Goal: Task Accomplishment & Management: Use online tool/utility

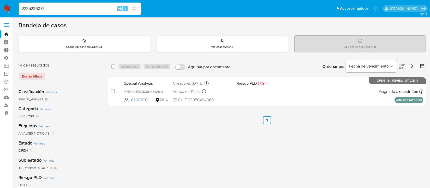
type input "2235236073"
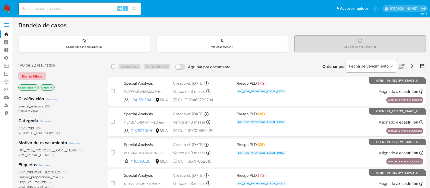
click at [39, 73] on span "Borrar filtros" at bounding box center [32, 75] width 20 height 7
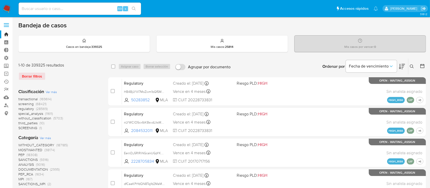
click at [51, 9] on input at bounding box center [80, 8] width 122 height 7
paste input "2235236073"
type input "2235236073"
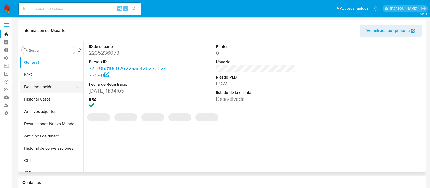
select select "10"
click at [36, 83] on button "Documentación" at bounding box center [50, 87] width 60 height 12
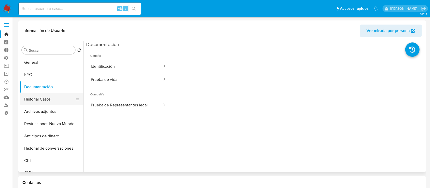
click at [43, 97] on button "Historial Casos" at bounding box center [50, 99] width 60 height 12
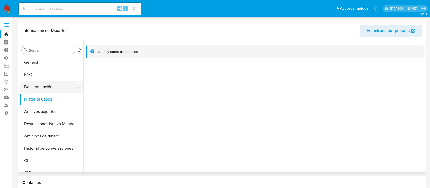
click at [44, 89] on button "Documentación" at bounding box center [50, 87] width 60 height 12
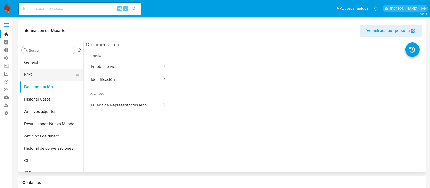
click at [41, 79] on button "KYC" at bounding box center [50, 74] width 60 height 12
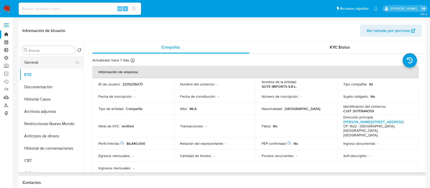
click at [40, 62] on button "General" at bounding box center [50, 62] width 60 height 12
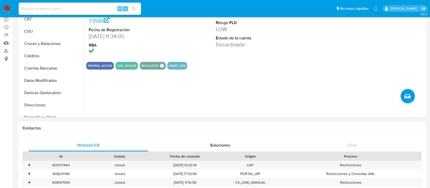
scroll to position [57, 0]
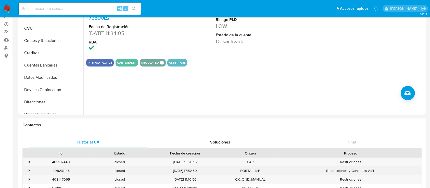
click at [57, 167] on div "408231146" at bounding box center [61, 170] width 59 height 8
copy div "408231146"
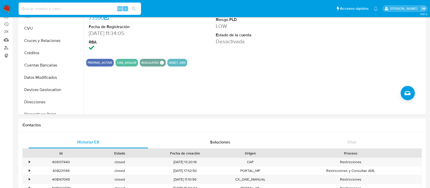
click at [69, 8] on input at bounding box center [80, 8] width 122 height 7
paste input "sina3NvO8uU1QUHB9AhozanV"
type input "sina3NvO8uU1QUHB9AhozanV"
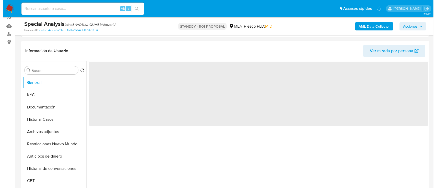
scroll to position [82, 0]
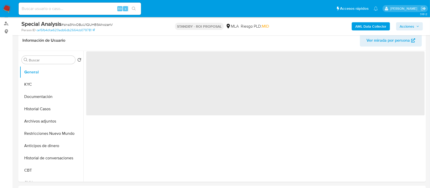
select select "10"
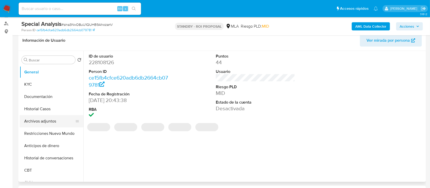
click at [37, 122] on button "Archivos adjuntos" at bounding box center [50, 121] width 60 height 12
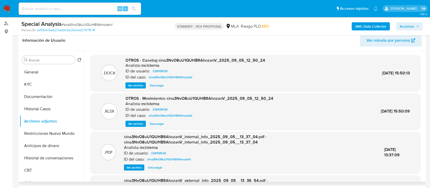
click at [138, 85] on span "Ver archivo" at bounding box center [135, 85] width 15 height 5
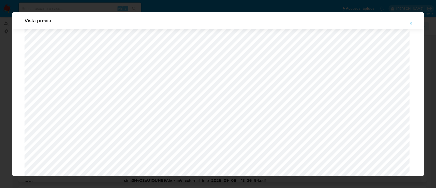
scroll to position [514, 0]
click at [410, 23] on icon "Attachment preview" at bounding box center [411, 23] width 2 height 2
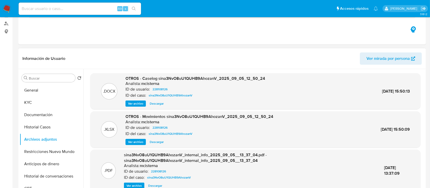
scroll to position [0, 0]
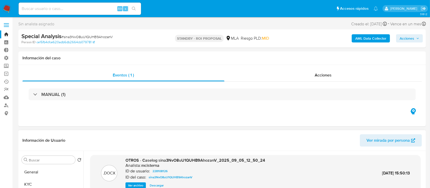
click at [3, 34] on link "Bandeja" at bounding box center [30, 34] width 61 height 8
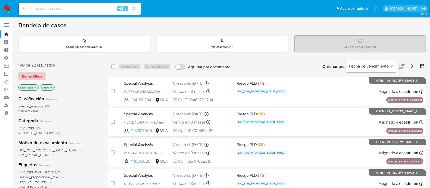
click at [24, 72] on span "Borrar filtros" at bounding box center [32, 75] width 20 height 7
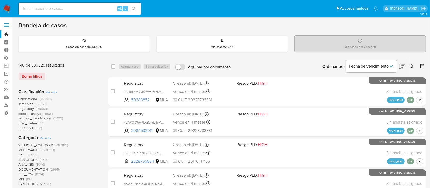
click at [412, 66] on icon at bounding box center [412, 66] width 4 height 4
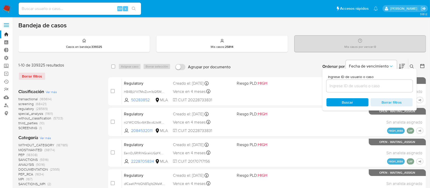
click at [400, 86] on input at bounding box center [370, 85] width 86 height 7
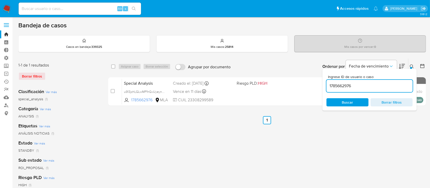
click at [412, 69] on div "Ingrese ID de usuario o caso 1785662976 Buscar Borrar filtros" at bounding box center [370, 90] width 94 height 42
click at [414, 66] on icon at bounding box center [412, 66] width 4 height 4
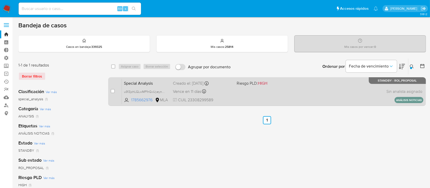
click at [373, 89] on div "Special Analysis u913jzhLGLwMP1hGvUyeynkH 1785662976 MLA Riesgo PLD: HIGH Cread…" at bounding box center [273, 91] width 302 height 26
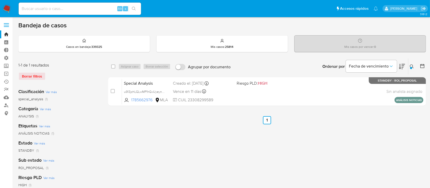
click at [415, 65] on button at bounding box center [413, 66] width 8 height 6
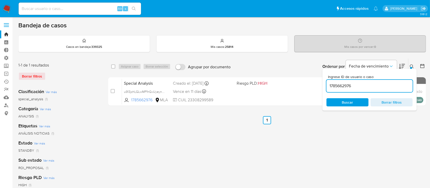
click at [397, 83] on input "1785662976" at bounding box center [370, 85] width 86 height 7
type input "8208290"
click at [413, 65] on icon at bounding box center [412, 66] width 4 height 4
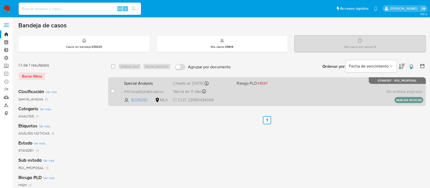
click at [363, 86] on div "Special Analysis IFN7vKkqE6DjGr8kKo3AhkjL 8208290 MLA Riesgo PLD: HIGH Creado e…" at bounding box center [273, 91] width 302 height 26
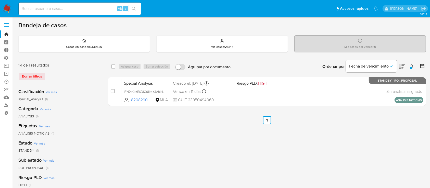
click at [94, 10] on input at bounding box center [80, 8] width 122 height 7
paste input "2235236073"
type input "2235236073"
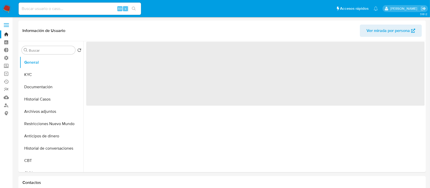
select select "10"
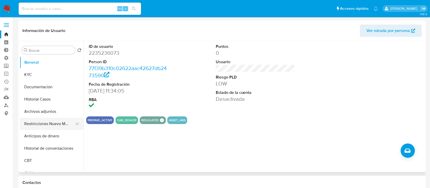
click at [35, 127] on button "Restricciones Nuevo Mundo" at bounding box center [50, 123] width 60 height 12
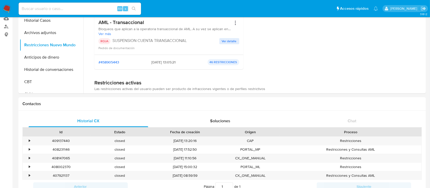
scroll to position [79, 0]
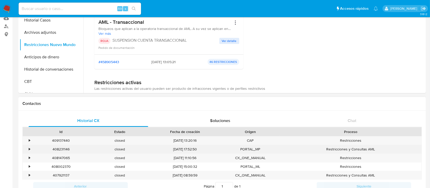
click at [58, 149] on div "408231146" at bounding box center [61, 149] width 59 height 8
copy div "408231146"
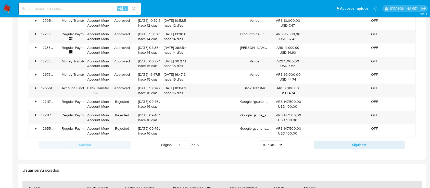
scroll to position [509, 0]
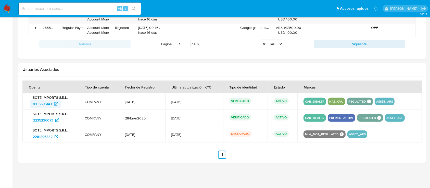
click at [43, 103] on span "1805695143" at bounding box center [42, 104] width 19 height 8
click at [40, 120] on span "2235236073" at bounding box center [43, 120] width 20 height 8
click at [47, 133] on span "2281296842" at bounding box center [43, 136] width 20 height 8
click at [50, 137] on span "2281296842" at bounding box center [43, 136] width 20 height 8
click at [44, 100] on span "1805695143" at bounding box center [42, 104] width 19 height 8
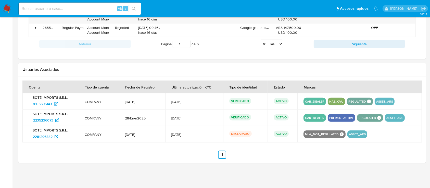
click at [49, 7] on input at bounding box center [80, 8] width 122 height 7
paste input "1805695143"
type input "1805695143"
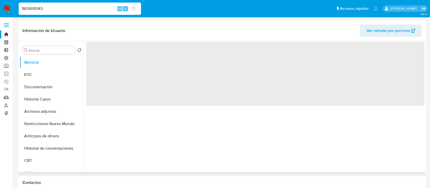
select select "10"
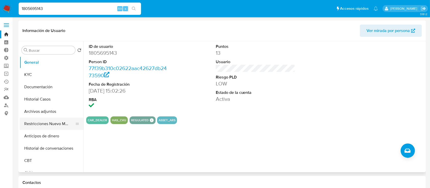
click at [48, 121] on button "Restricciones Nuevo Mundo" at bounding box center [50, 123] width 60 height 12
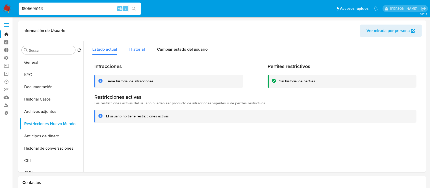
click at [142, 44] on div "Historial" at bounding box center [137, 48] width 16 height 14
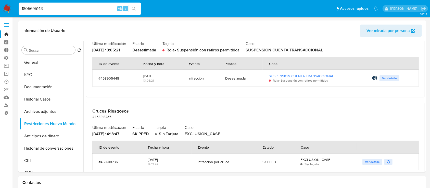
scroll to position [55, 0]
click at [366, 160] on span "Ver detalle" at bounding box center [372, 161] width 15 height 5
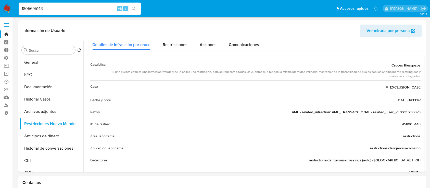
scroll to position [0, 0]
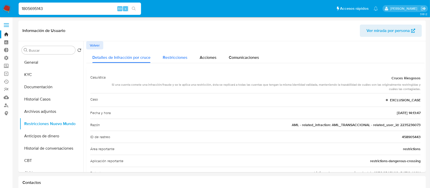
click at [167, 54] on div "Restricciones" at bounding box center [175, 56] width 25 height 14
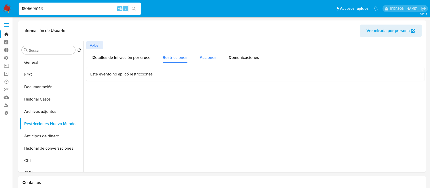
click at [197, 62] on button "Acciones" at bounding box center [208, 56] width 29 height 14
click at [232, 58] on span "Comunicaciones" at bounding box center [244, 57] width 30 height 6
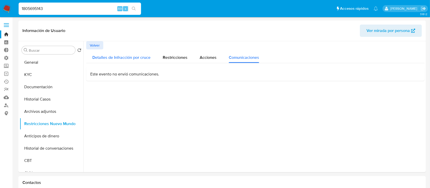
click at [100, 49] on div "Detalles de Infracción por cruce" at bounding box center [121, 56] width 58 height 14
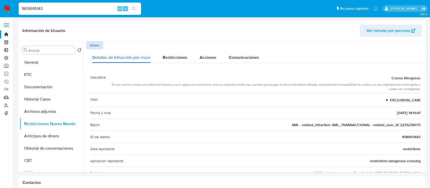
click at [96, 43] on span "Volver" at bounding box center [95, 45] width 10 height 7
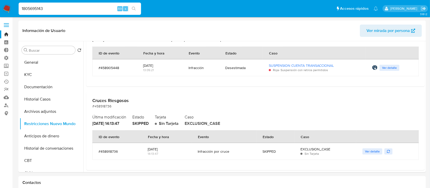
scroll to position [80, 0]
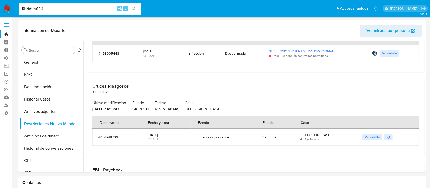
click at [388, 136] on icon "button" at bounding box center [388, 136] width 3 height 3
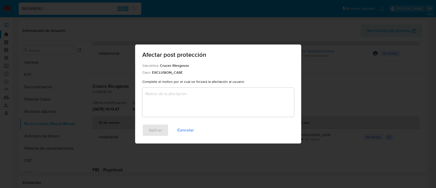
click at [252, 108] on textarea "Motivo" at bounding box center [218, 102] width 152 height 29
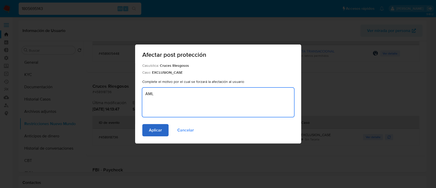
type textarea "AML"
click at [162, 129] on button "Aplicar" at bounding box center [155, 130] width 26 height 12
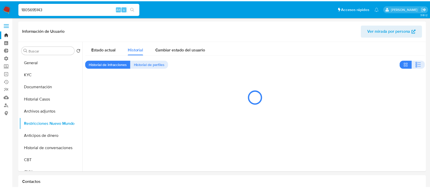
scroll to position [0, 0]
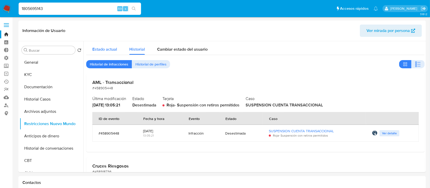
click at [107, 49] on span "Estado actual" at bounding box center [104, 49] width 25 height 6
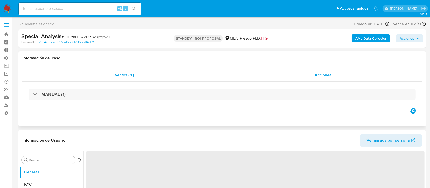
click at [287, 73] on div "Acciones" at bounding box center [324, 75] width 198 height 12
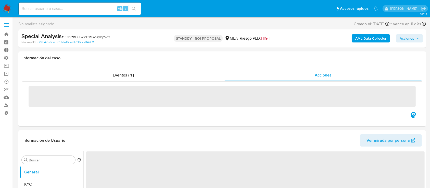
select select "10"
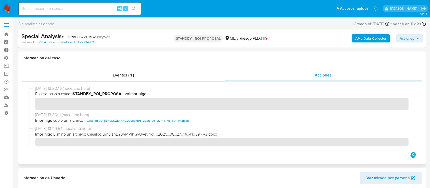
click at [90, 121] on span "Caselog u913jzhLGLwMP1hGvUyeynkH_2025_08_27_14_41_39 - v4.docx" at bounding box center [138, 120] width 102 height 6
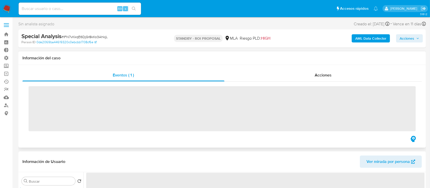
click at [312, 67] on div "Eventos ( 1 ) Acciones ‌" at bounding box center [222, 106] width 408 height 82
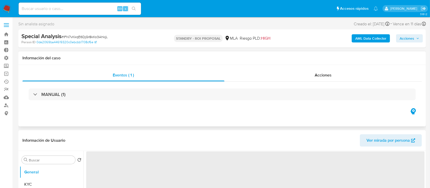
click at [312, 69] on div "Acciones" at bounding box center [324, 75] width 198 height 12
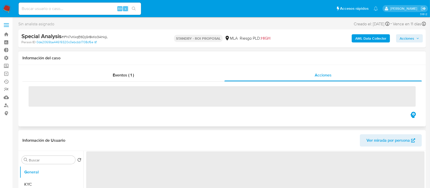
select select "10"
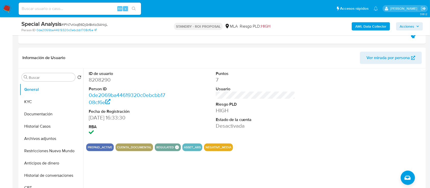
scroll to position [101, 0]
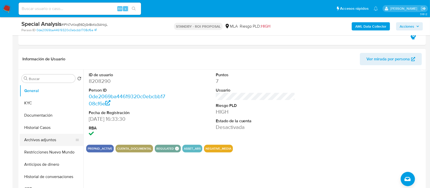
click at [38, 137] on button "Archivos adjuntos" at bounding box center [50, 139] width 60 height 12
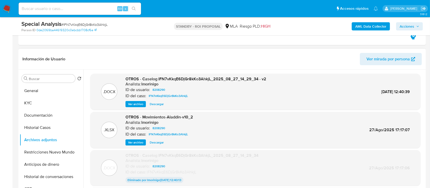
click at [155, 105] on span "Descargar" at bounding box center [157, 103] width 14 height 5
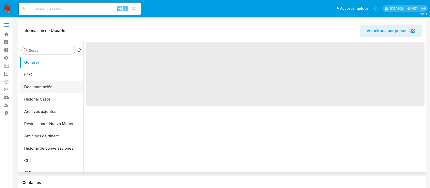
select select "10"
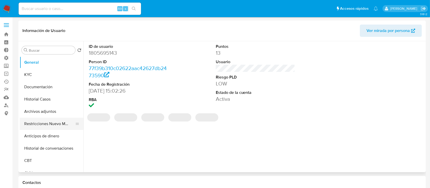
click at [44, 122] on button "Restricciones Nuevo Mundo" at bounding box center [50, 123] width 60 height 12
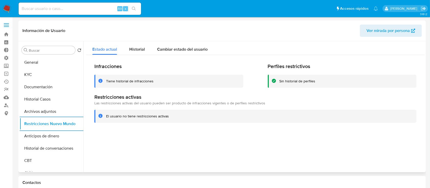
click at [39, 56] on div "Buscar Volver al orden por defecto General KYC Documentación Historial Casos Ar…" at bounding box center [52, 107] width 64 height 130
click at [40, 59] on button "General" at bounding box center [50, 62] width 60 height 12
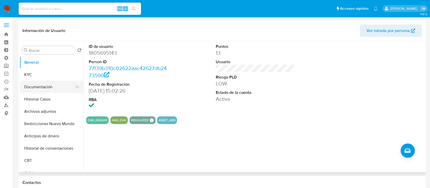
click at [37, 89] on button "Documentación" at bounding box center [50, 87] width 60 height 12
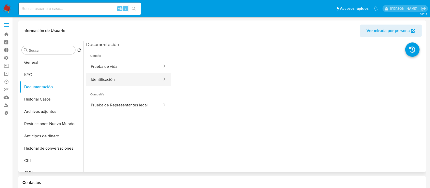
click at [112, 73] on button "Identificación" at bounding box center [124, 79] width 77 height 13
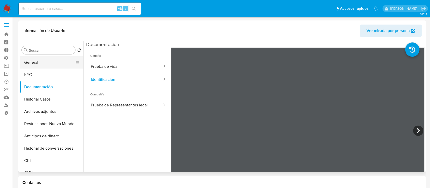
click at [44, 62] on button "General" at bounding box center [50, 62] width 60 height 12
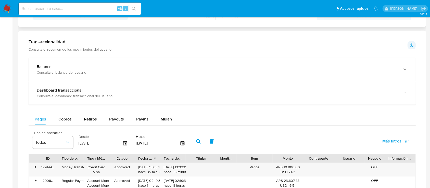
scroll to position [237, 0]
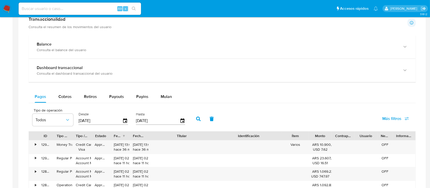
drag, startPoint x: 213, startPoint y: 134, endPoint x: 249, endPoint y: 132, distance: 36.6
click at [249, 132] on div "ID Tipo de operación Tipo / Método Estado Fecha de creación Fecha de aprobación…" at bounding box center [222, 135] width 387 height 9
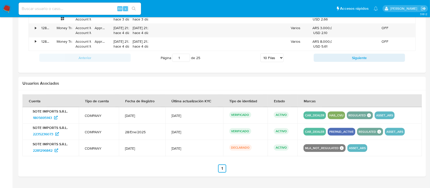
scroll to position [474, 0]
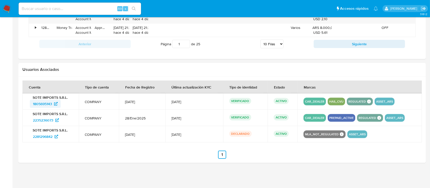
click at [49, 106] on span "1805695143" at bounding box center [42, 104] width 19 height 8
click at [39, 103] on span "1805695143" at bounding box center [42, 104] width 19 height 8
click at [83, 11] on input at bounding box center [80, 8] width 122 height 7
paste input "2235236073"
type input "2235236073"
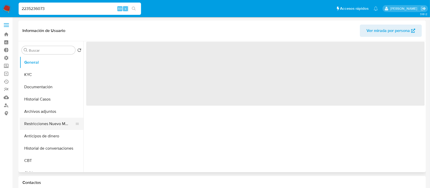
click at [43, 123] on button "Restricciones Nuevo Mundo" at bounding box center [50, 123] width 60 height 12
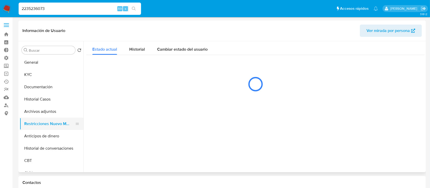
select select "10"
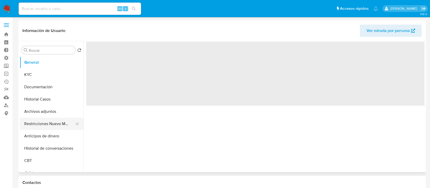
select select "10"
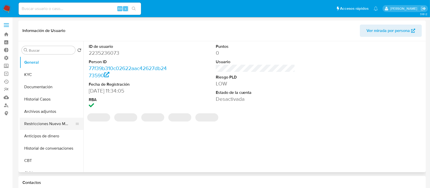
click at [32, 123] on button "Restricciones Nuevo Mundo" at bounding box center [50, 123] width 60 height 12
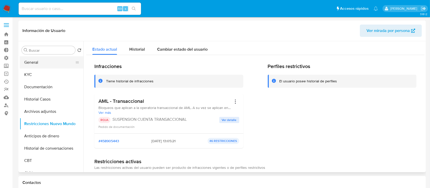
click at [57, 67] on button "General" at bounding box center [50, 62] width 60 height 12
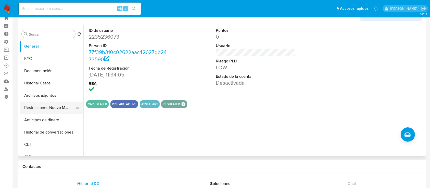
scroll to position [16, 0]
click at [27, 108] on button "Restricciones Nuevo Mundo" at bounding box center [50, 108] width 60 height 12
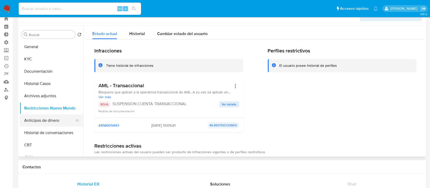
scroll to position [0, 0]
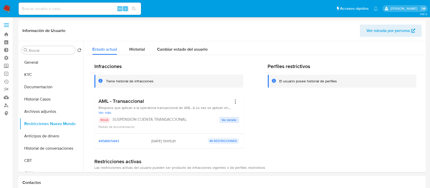
click at [6, 25] on span at bounding box center [6, 25] width 5 height 1
click at [0, 0] on input "checkbox" at bounding box center [0, 0] width 0 height 0
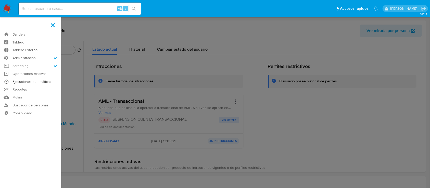
click at [35, 83] on link "Ejecuciones automáticas" at bounding box center [30, 82] width 61 height 8
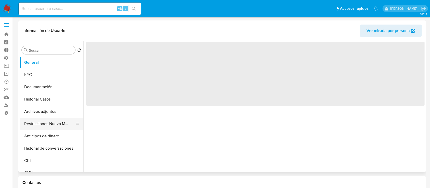
select select "10"
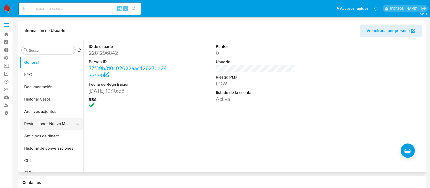
click at [29, 125] on button "Restricciones Nuevo Mundo" at bounding box center [50, 123] width 60 height 12
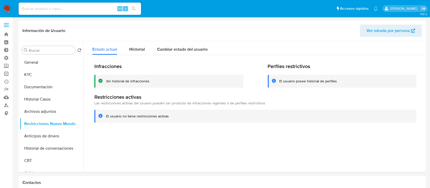
click at [8, 72] on link "Operaciones masivas" at bounding box center [30, 74] width 61 height 8
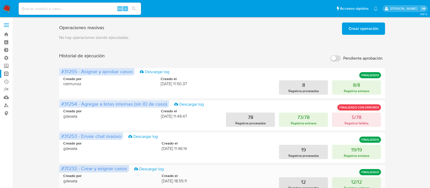
scroll to position [98, 0]
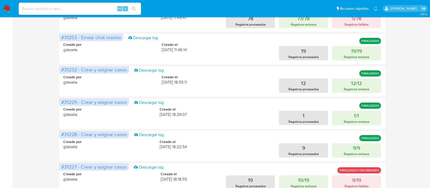
click at [69, 9] on input at bounding box center [80, 8] width 122 height 7
paste input "1276406010"
type input "1276406010"
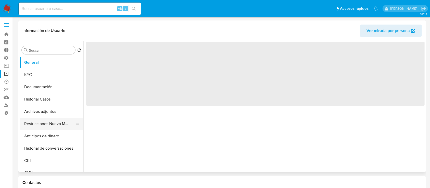
select select "10"
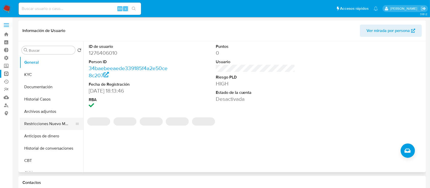
click at [45, 121] on button "Restricciones Nuevo Mundo" at bounding box center [50, 123] width 60 height 12
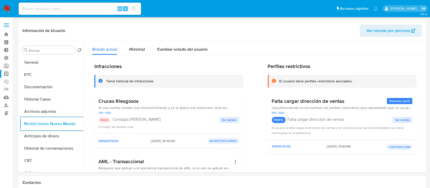
click at [40, 7] on input at bounding box center [80, 8] width 122 height 7
paste input "1950920737"
type input "1950920737"
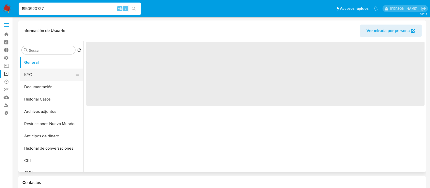
select select "10"
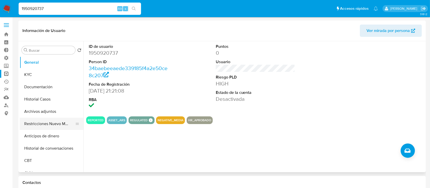
click at [34, 122] on button "Restricciones Nuevo Mundo" at bounding box center [50, 123] width 60 height 12
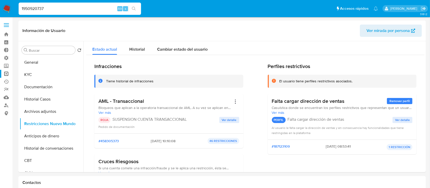
click at [50, 9] on input "1950920737" at bounding box center [80, 8] width 122 height 7
paste input "824979333"
type input "1824979333"
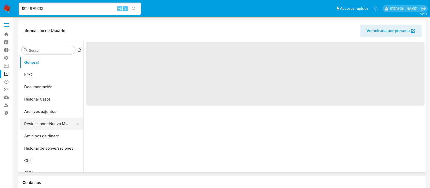
select select "10"
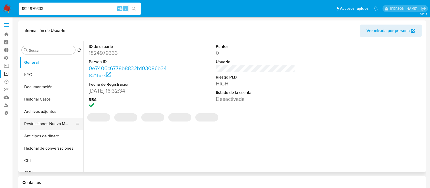
click at [43, 120] on button "Restricciones Nuevo Mundo" at bounding box center [50, 123] width 60 height 12
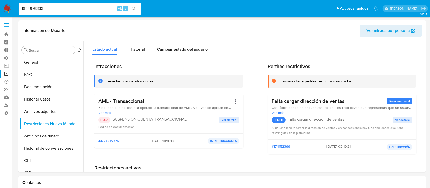
click at [51, 9] on input "1824979333" at bounding box center [80, 8] width 122 height 7
paste input
click at [51, 9] on input at bounding box center [80, 8] width 122 height 7
click at [59, 5] on input at bounding box center [80, 8] width 122 height 7
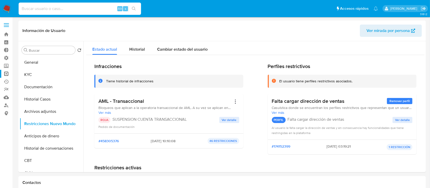
paste input "507091293"
type input "507091293"
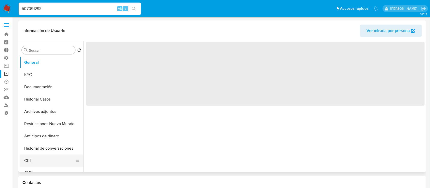
select select "10"
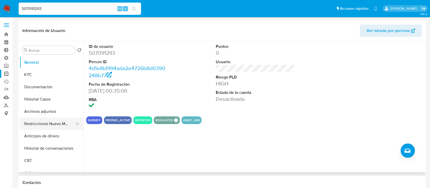
click at [37, 126] on button "Restricciones Nuevo Mundo" at bounding box center [50, 123] width 60 height 12
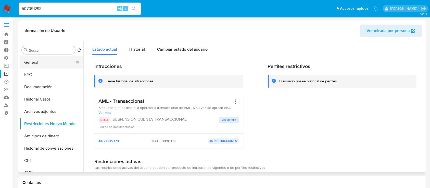
click at [42, 57] on button "General" at bounding box center [50, 62] width 60 height 12
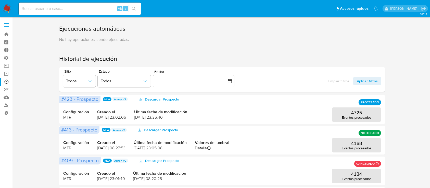
click at [4, 26] on label at bounding box center [6, 25] width 13 height 11
click at [0, 0] on input "checkbox" at bounding box center [0, 0] width 0 height 0
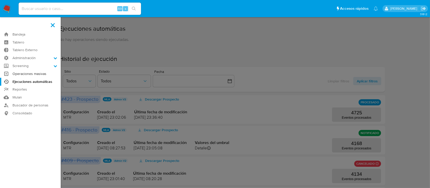
click at [36, 74] on link "Operaciones masivas" at bounding box center [30, 74] width 61 height 8
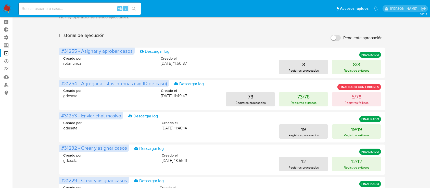
scroll to position [239, 0]
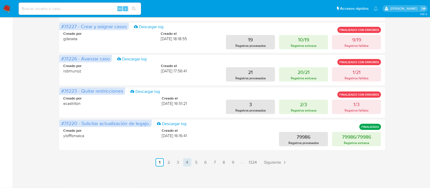
click at [190, 160] on link "4" at bounding box center [187, 162] width 8 height 8
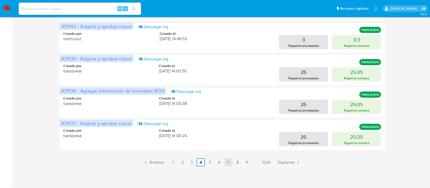
click at [229, 162] on link "7" at bounding box center [228, 162] width 8 height 8
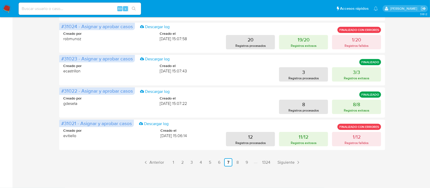
click at [248, 163] on link "9" at bounding box center [247, 162] width 8 height 8
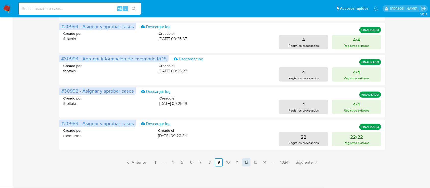
click at [248, 161] on link "12" at bounding box center [246, 162] width 8 height 8
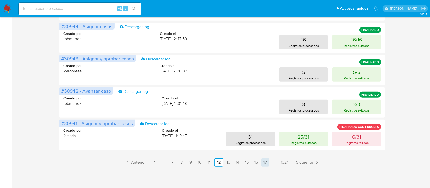
click at [265, 162] on link "17" at bounding box center [265, 162] width 8 height 8
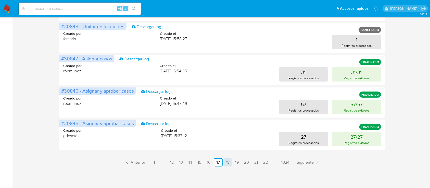
click at [230, 163] on link "18" at bounding box center [228, 162] width 8 height 8
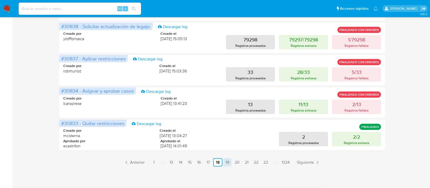
click at [228, 161] on link "19" at bounding box center [228, 162] width 8 height 8
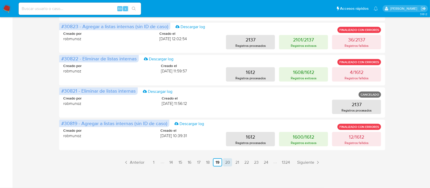
click at [227, 162] on link "20" at bounding box center [227, 162] width 9 height 8
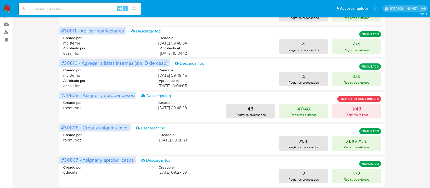
scroll to position [31, 0]
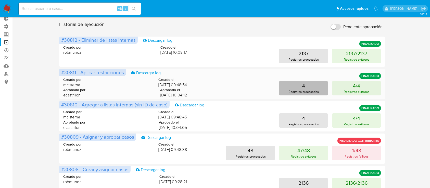
click at [295, 87] on button "4 Registros procesados" at bounding box center [303, 88] width 49 height 14
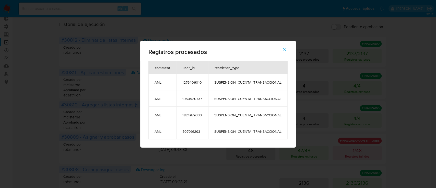
drag, startPoint x: 154, startPoint y: 82, endPoint x: 290, endPoint y: 132, distance: 145.0
click at [290, 132] on div "comment user_id restriction_type AML 1276406010 SUSPENSION_CUENTA_TRANSACCIONAL…" at bounding box center [217, 104] width 155 height 86
click at [288, 47] on button "button" at bounding box center [284, 49] width 18 height 12
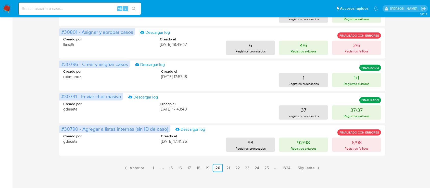
scroll to position [239, 0]
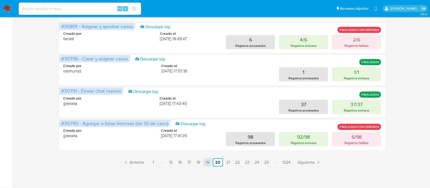
click at [204, 163] on link "19" at bounding box center [208, 162] width 8 height 8
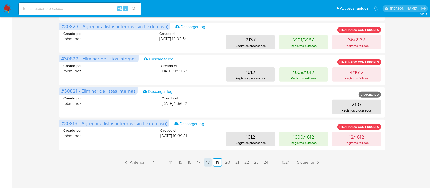
click at [205, 164] on link "18" at bounding box center [208, 162] width 8 height 8
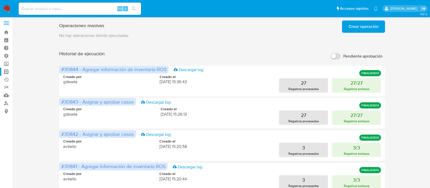
scroll to position [0, 0]
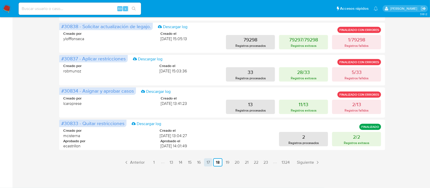
click at [207, 164] on link "17" at bounding box center [208, 162] width 8 height 8
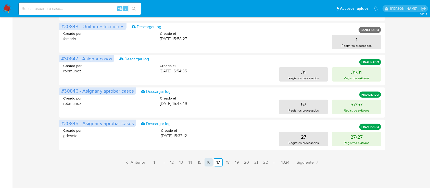
click at [207, 164] on link "16" at bounding box center [209, 162] width 8 height 8
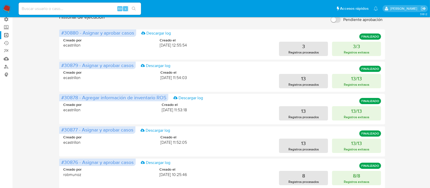
scroll to position [38, 0]
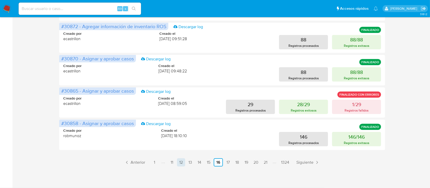
click at [185, 163] on link "12" at bounding box center [181, 162] width 8 height 8
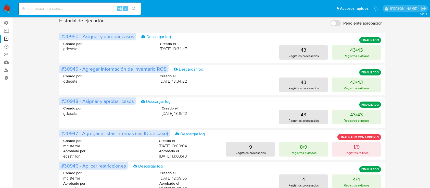
scroll to position [239, 0]
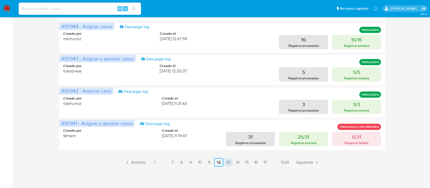
click at [227, 163] on link "13" at bounding box center [229, 162] width 8 height 8
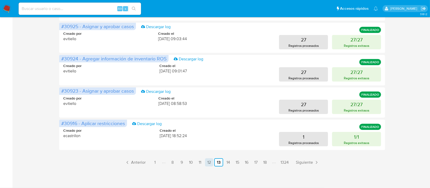
click at [209, 161] on link "12" at bounding box center [209, 162] width 8 height 8
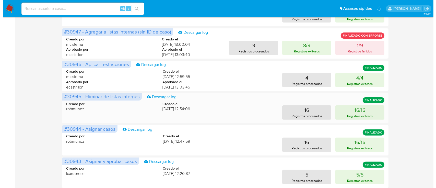
scroll to position [136, 0]
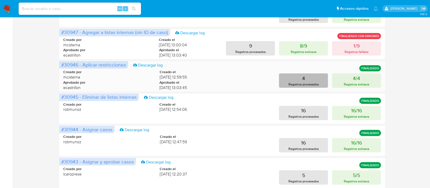
click at [291, 82] on p "Registros procesados" at bounding box center [304, 84] width 30 height 5
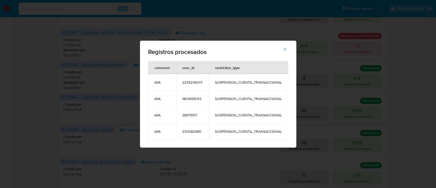
drag, startPoint x: 155, startPoint y: 83, endPoint x: 291, endPoint y: 133, distance: 145.4
click at [291, 133] on div "comment user_id restriction_type AML 2235236073 SUSPENSION_CUENTA_TRANSACCIONAL…" at bounding box center [218, 104] width 156 height 86
click at [195, 83] on span "2235236073" at bounding box center [192, 82] width 20 height 5
click at [193, 97] on span "1805695143" at bounding box center [192, 98] width 20 height 5
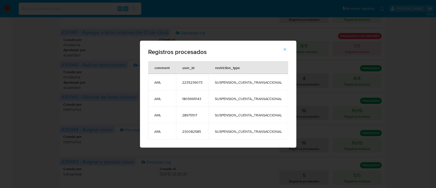
click at [193, 97] on span "1805695143" at bounding box center [192, 98] width 20 height 5
click at [186, 82] on span "2235236073" at bounding box center [192, 82] width 20 height 5
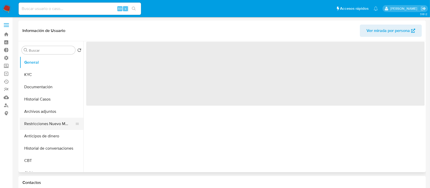
click at [40, 121] on button "Restricciones Nuevo Mundo" at bounding box center [50, 123] width 60 height 12
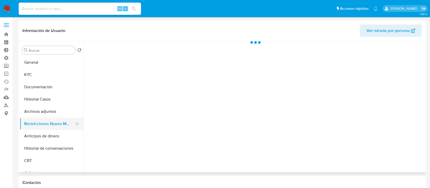
select select "10"
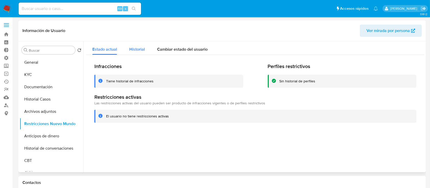
click at [137, 51] on span "Historial" at bounding box center [137, 49] width 16 height 6
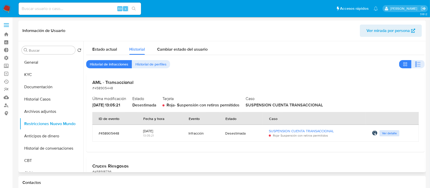
click at [382, 135] on span "Ver detalle" at bounding box center [389, 132] width 15 height 5
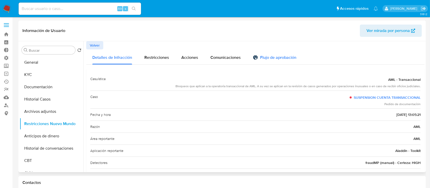
click at [261, 58] on div "Flujo de aprobación" at bounding box center [274, 58] width 43 height 6
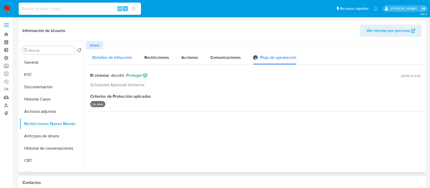
click at [109, 56] on span "Detalles de Infracción" at bounding box center [112, 57] width 40 height 6
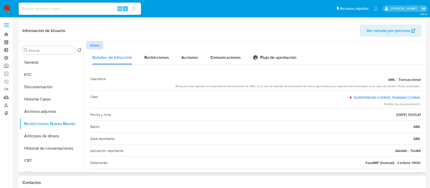
click at [95, 45] on span "Volver" at bounding box center [95, 45] width 10 height 7
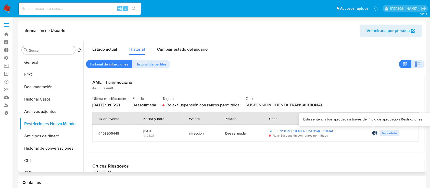
click at [372, 132] on img at bounding box center [374, 132] width 5 height 5
click at [382, 132] on span "Ver detalle" at bounding box center [389, 132] width 15 height 5
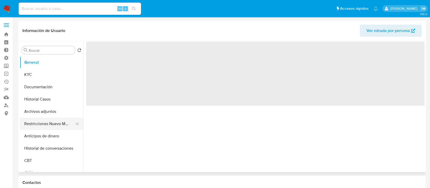
click at [48, 122] on button "Restricciones Nuevo Mundo" at bounding box center [50, 123] width 60 height 12
select select "10"
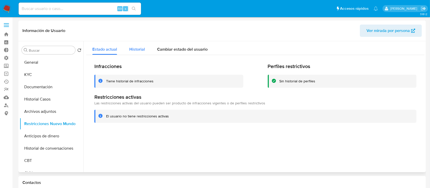
click at [134, 42] on div "Historial" at bounding box center [137, 48] width 16 height 14
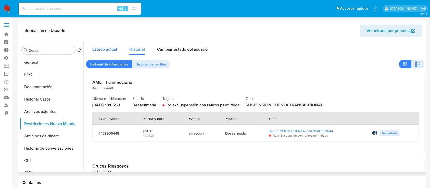
click at [115, 52] on span "Estado actual" at bounding box center [104, 49] width 25 height 6
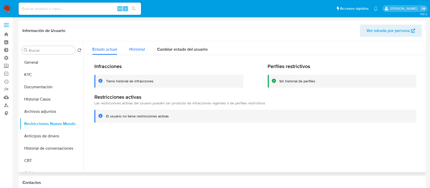
click at [137, 52] on span "Historial" at bounding box center [137, 49] width 16 height 6
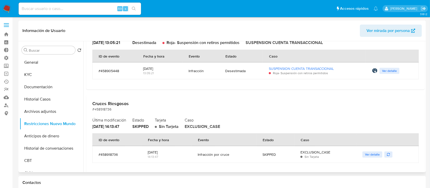
scroll to position [63, 0]
click at [367, 154] on span "Ver detalle" at bounding box center [372, 153] width 15 height 5
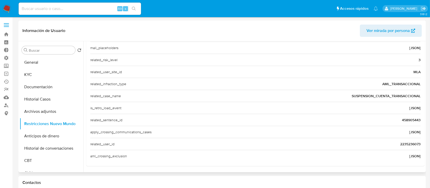
scroll to position [0, 0]
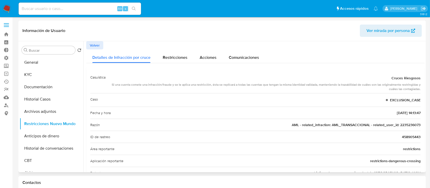
click at [99, 44] on span "Volver" at bounding box center [95, 45] width 10 height 7
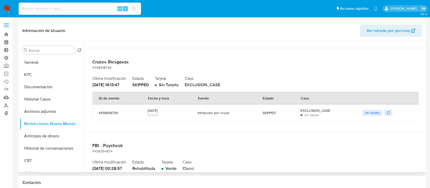
scroll to position [104, 0]
click at [388, 113] on button "button" at bounding box center [389, 112] width 8 height 6
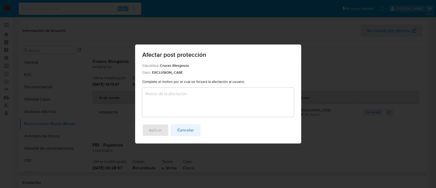
click at [184, 134] on span "Cancelar" at bounding box center [185, 129] width 17 height 11
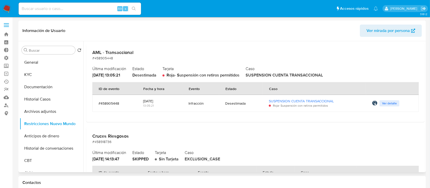
scroll to position [29, 0]
click at [47, 58] on button "General" at bounding box center [50, 62] width 60 height 12
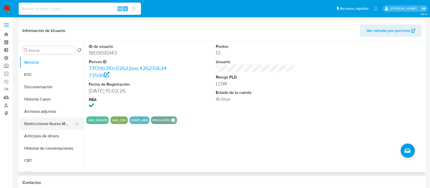
click at [52, 124] on button "Restricciones Nuevo Mundo" at bounding box center [50, 123] width 60 height 12
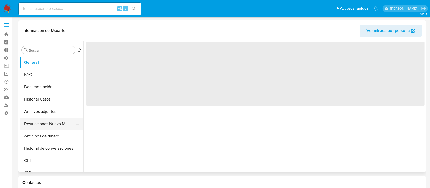
select select "10"
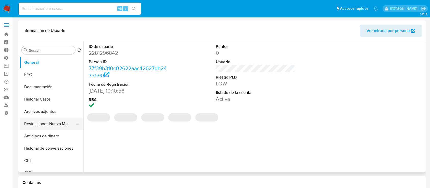
click at [44, 121] on button "Restricciones Nuevo Mundo" at bounding box center [50, 123] width 60 height 12
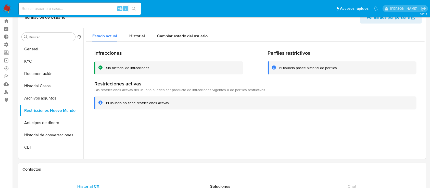
scroll to position [14, 0]
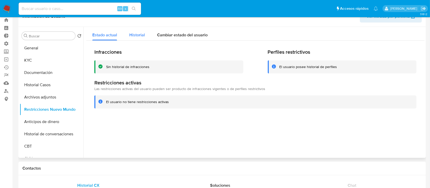
click at [139, 29] on div "Historial" at bounding box center [137, 34] width 16 height 14
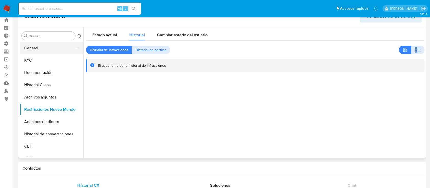
click at [49, 51] on button "General" at bounding box center [50, 48] width 60 height 12
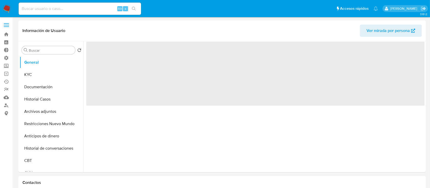
select select "10"
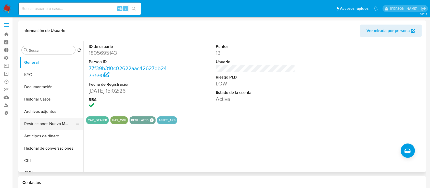
click at [47, 119] on button "Restricciones Nuevo Mundo" at bounding box center [50, 123] width 60 height 12
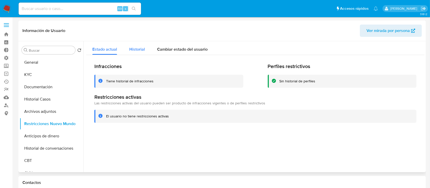
click at [136, 50] on span "Historial" at bounding box center [137, 49] width 16 height 6
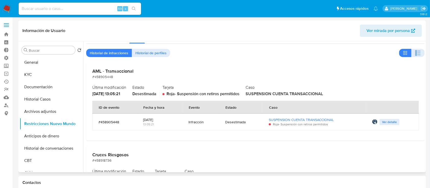
scroll to position [11, 0]
click at [43, 60] on button "General" at bounding box center [50, 62] width 60 height 12
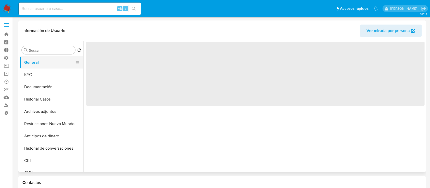
scroll to position [0, 0]
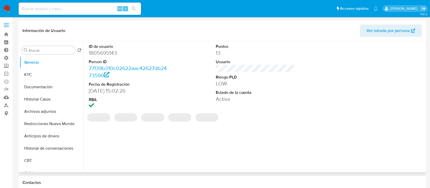
click at [111, 54] on dd "1805695143" at bounding box center [129, 52] width 80 height 7
copy dd "1805695143"
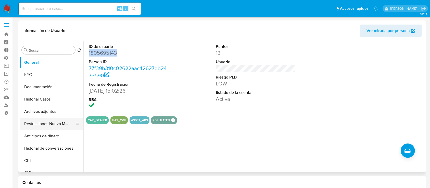
click at [52, 122] on button "Restricciones Nuevo Mundo" at bounding box center [50, 123] width 60 height 12
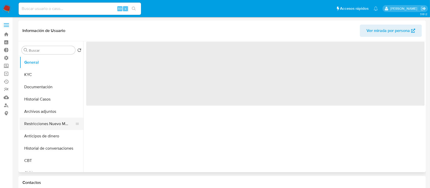
select select "10"
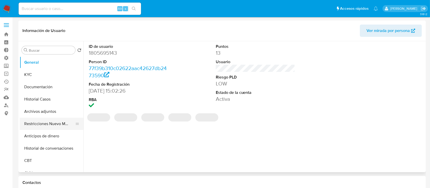
click at [47, 119] on button "Restricciones Nuevo Mundo" at bounding box center [50, 123] width 60 height 12
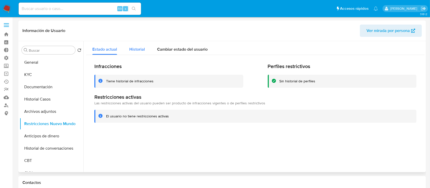
click at [136, 44] on div "Historial" at bounding box center [137, 48] width 16 height 14
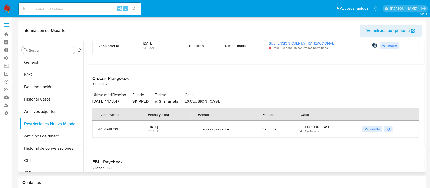
scroll to position [88, 0]
click at [387, 128] on icon "button" at bounding box center [388, 128] width 3 height 3
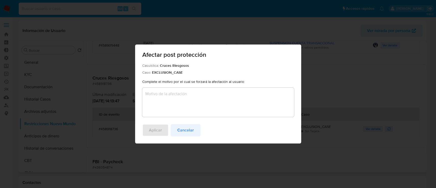
click at [184, 128] on span "Cancelar" at bounding box center [185, 129] width 17 height 11
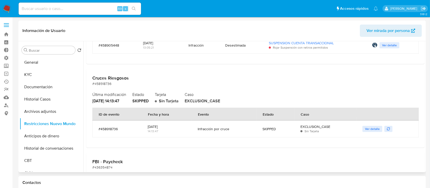
click at [363, 130] on button "Ver detalle" at bounding box center [373, 129] width 20 height 6
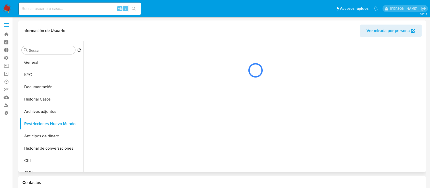
scroll to position [0, 0]
select select "10"
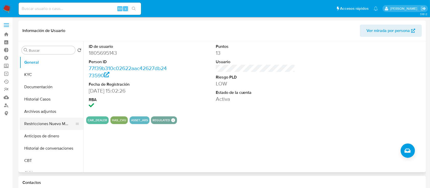
click at [55, 121] on button "Restricciones Nuevo Mundo" at bounding box center [50, 123] width 60 height 12
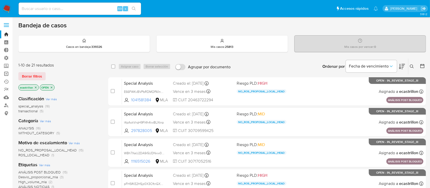
click at [6, 75] on link "Operaciones masivas" at bounding box center [30, 74] width 61 height 8
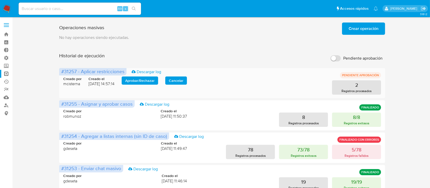
click at [142, 82] on span "Aprobar / Rechazar" at bounding box center [139, 80] width 29 height 7
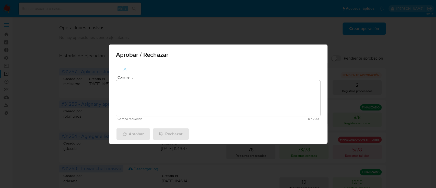
click at [143, 83] on textarea "Comment" at bounding box center [218, 98] width 204 height 36
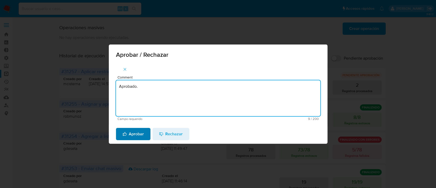
type textarea "Aprobado."
click at [117, 134] on button "Aprobar" at bounding box center [133, 134] width 34 height 12
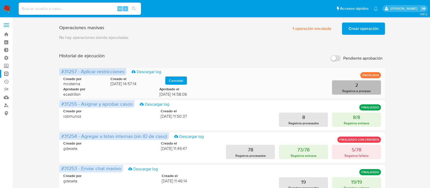
click at [341, 85] on button "2 Registros a procesar" at bounding box center [356, 87] width 49 height 14
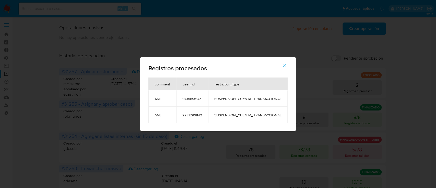
click at [284, 67] on icon "button" at bounding box center [284, 65] width 5 height 5
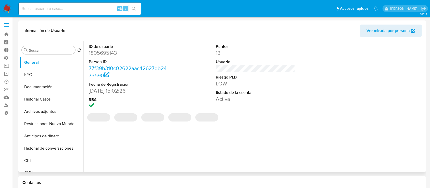
select select "10"
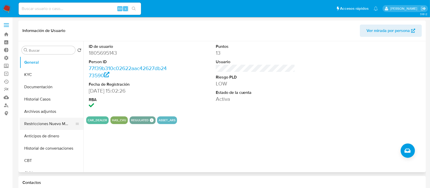
click at [36, 119] on button "Restricciones Nuevo Mundo" at bounding box center [50, 123] width 60 height 12
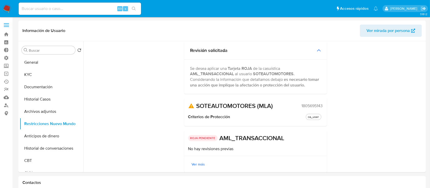
scroll to position [56, 0]
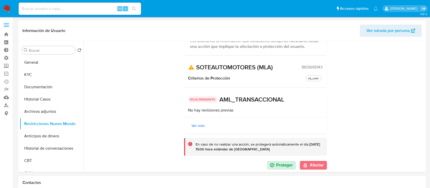
click at [310, 166] on button "Afectar" at bounding box center [313, 165] width 27 height 9
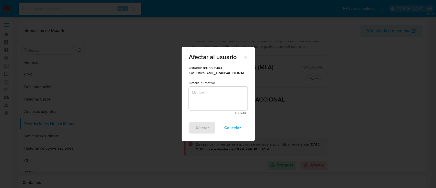
click at [204, 97] on textarea "Motivo" at bounding box center [218, 98] width 59 height 23
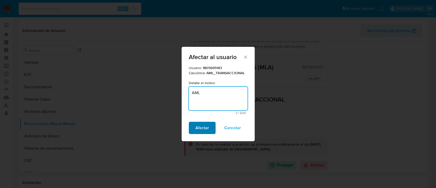
type textarea "AML"
click at [209, 129] on button "Afectar" at bounding box center [202, 127] width 27 height 12
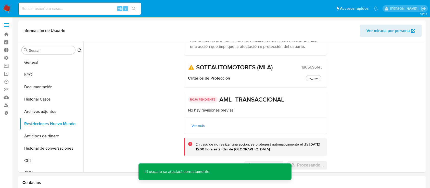
scroll to position [0, 0]
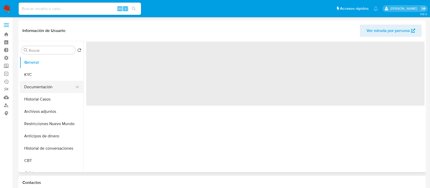
select select "10"
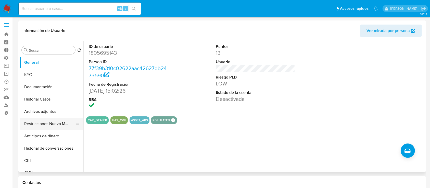
click at [47, 120] on button "Restricciones Nuevo Mundo" at bounding box center [50, 123] width 60 height 12
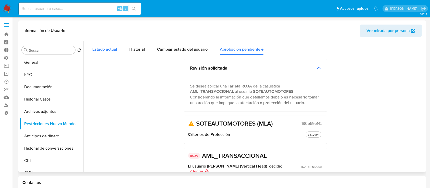
click at [96, 48] on span "Estado actual" at bounding box center [104, 49] width 25 height 6
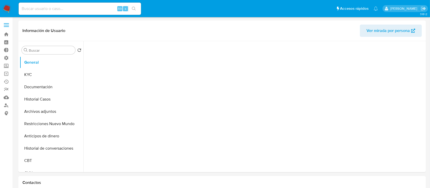
select select "10"
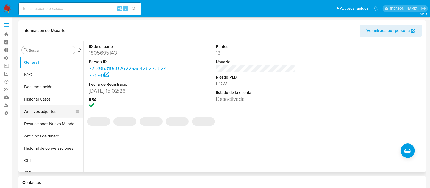
click at [53, 112] on button "Archivos adjuntos" at bounding box center [50, 111] width 60 height 12
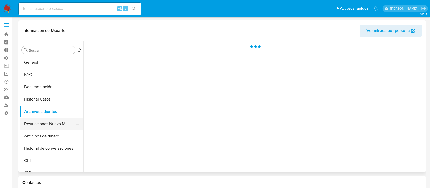
click at [54, 119] on button "Restricciones Nuevo Mundo" at bounding box center [50, 123] width 60 height 12
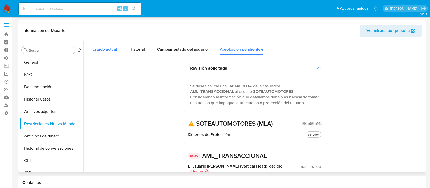
click at [106, 50] on span "Estado actual" at bounding box center [104, 49] width 25 height 6
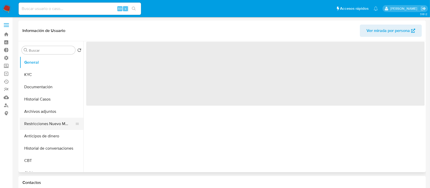
select select "10"
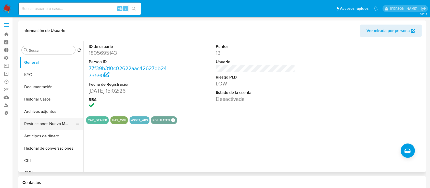
click at [40, 121] on button "Restricciones Nuevo Mundo" at bounding box center [50, 123] width 60 height 12
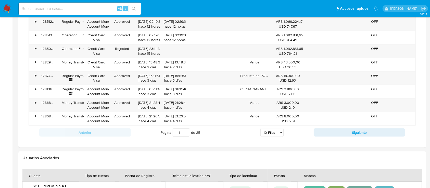
scroll to position [474, 0]
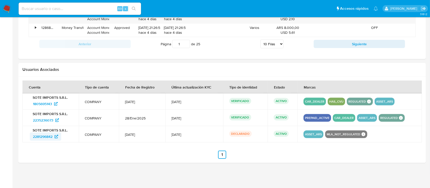
click at [45, 132] on span "2281296842" at bounding box center [43, 136] width 20 height 8
click at [43, 121] on span "2235236073" at bounding box center [43, 120] width 20 height 8
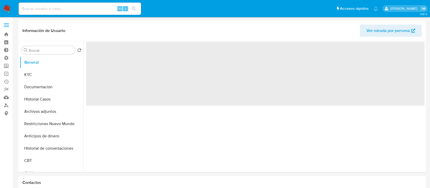
select select "10"
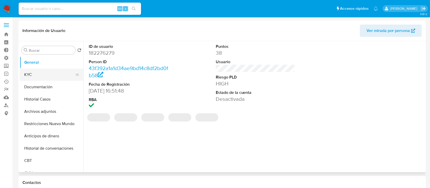
click at [66, 79] on button "KYC" at bounding box center [50, 74] width 60 height 12
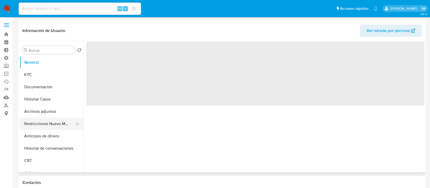
select select "10"
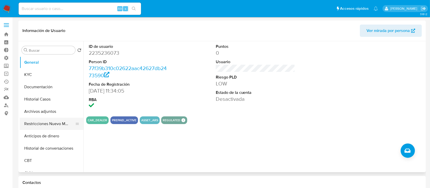
click at [47, 119] on button "Restricciones Nuevo Mundo" at bounding box center [50, 123] width 60 height 12
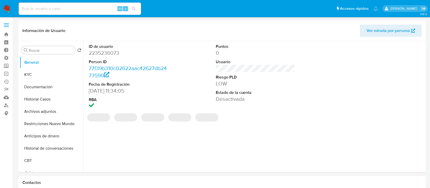
select select "10"
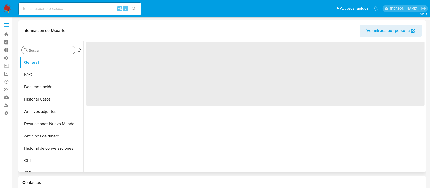
select select "10"
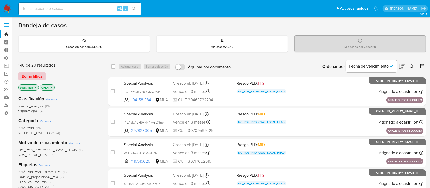
click at [42, 79] on button "Borrar filtros" at bounding box center [31, 76] width 27 height 8
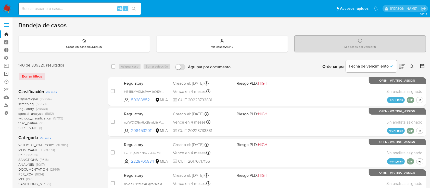
click at [6, 73] on link "Operaciones masivas" at bounding box center [30, 74] width 61 height 8
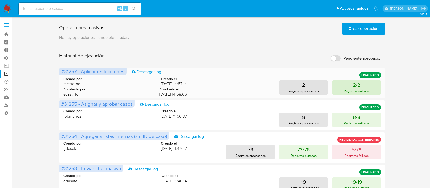
click at [349, 86] on button "2/2 Registros exitosos" at bounding box center [356, 87] width 49 height 14
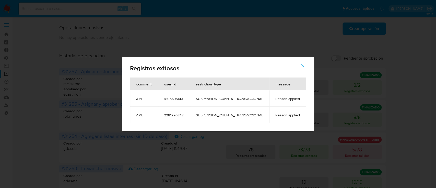
click at [176, 115] on span "2281296842" at bounding box center [174, 115] width 20 height 5
click at [306, 65] on button "button" at bounding box center [302, 65] width 18 height 12
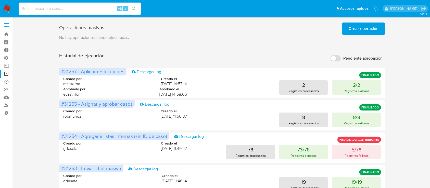
click at [74, 11] on input at bounding box center [80, 8] width 122 height 7
paste input "2281296842"
type input "2281296842"
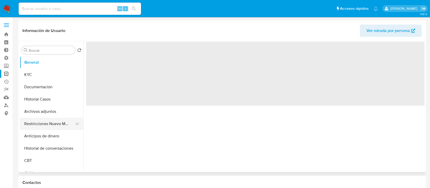
select select "10"
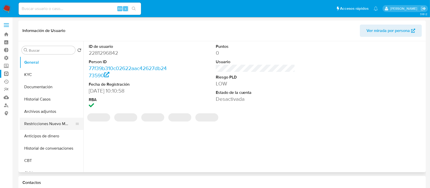
click at [34, 125] on button "Restricciones Nuevo Mundo" at bounding box center [50, 123] width 60 height 12
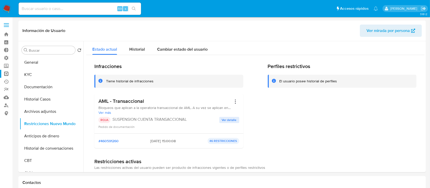
click at [91, 9] on input at bounding box center [80, 8] width 122 height 7
paste input "1029223073"
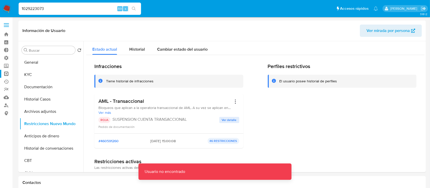
click at [91, 9] on input "1029223073" at bounding box center [80, 8] width 122 height 7
type input "1029223073"
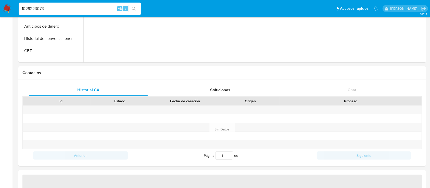
select select "10"
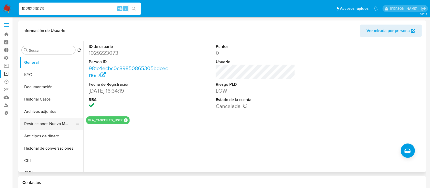
click at [35, 119] on button "Restricciones Nuevo Mundo" at bounding box center [50, 123] width 60 height 12
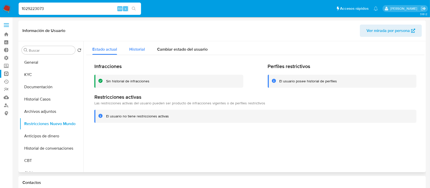
click at [137, 48] on span "Historial" at bounding box center [137, 49] width 16 height 6
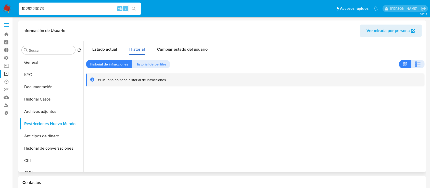
click at [149, 47] on button "Historial" at bounding box center [137, 48] width 28 height 14
click at [172, 47] on span "Cambiar estado del usuario" at bounding box center [182, 49] width 51 height 6
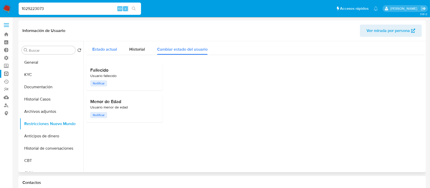
click at [111, 47] on span "Estado actual" at bounding box center [104, 49] width 25 height 6
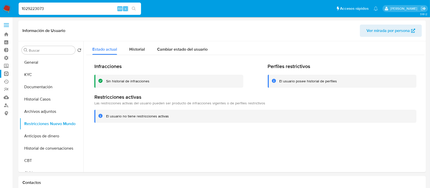
click at [66, 9] on input "1029223073" at bounding box center [80, 8] width 122 height 7
paste input "666584308"
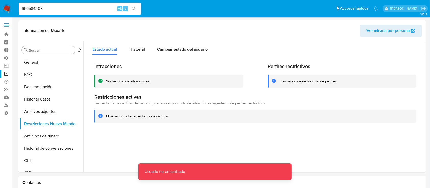
click at [66, 9] on input "666584308" at bounding box center [80, 8] width 122 height 7
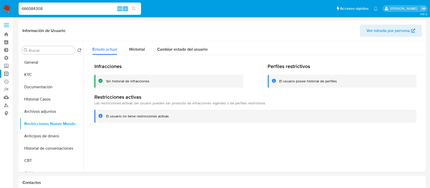
type input "666584308"
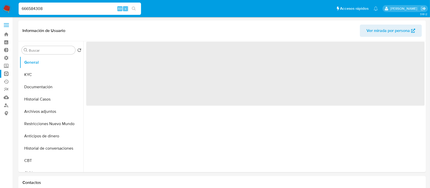
select select "10"
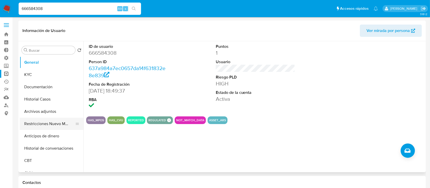
click at [53, 126] on button "Restricciones Nuevo Mundo" at bounding box center [50, 123] width 60 height 12
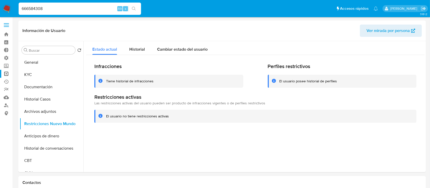
click at [108, 7] on input "666584308" at bounding box center [80, 8] width 122 height 7
paste input "71793961"
type input "717939618"
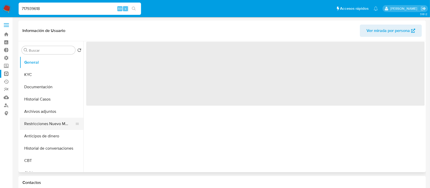
click at [49, 125] on button "Restricciones Nuevo Mundo" at bounding box center [50, 123] width 60 height 12
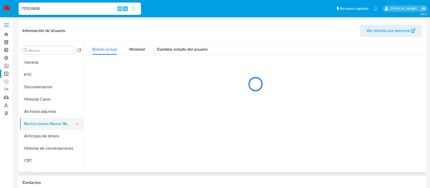
select select "10"
